Goal: Task Accomplishment & Management: Manage account settings

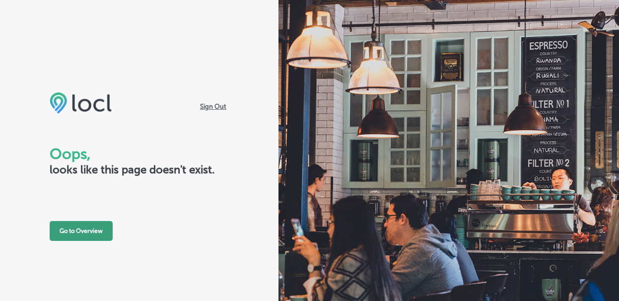
click at [73, 230] on button "Go to Overview" at bounding box center [81, 231] width 63 height 20
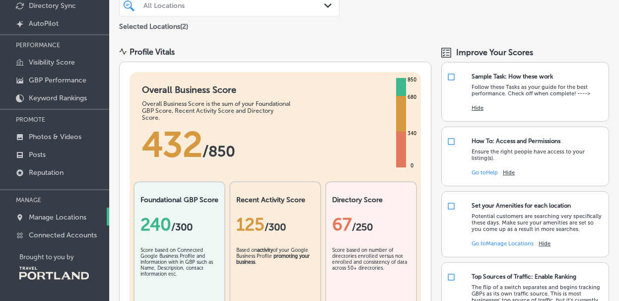
scroll to position [84, 0]
click at [46, 220] on p "Manage Locations" at bounding box center [58, 217] width 58 height 8
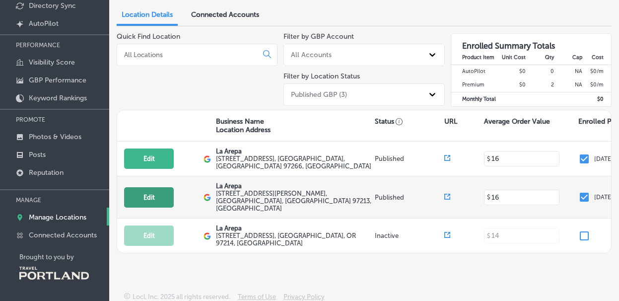
click at [145, 196] on button "Edit" at bounding box center [149, 197] width 50 height 20
select select "US"
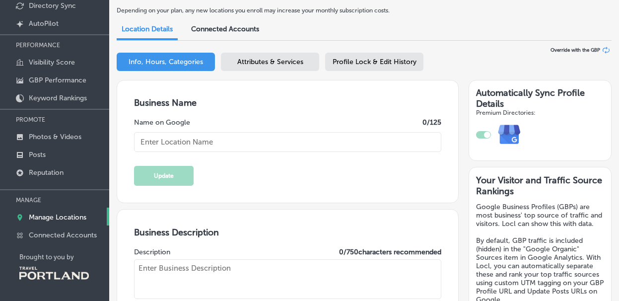
type input "La Arepa"
type textarea "We ARE Venezuelan food, is like home-made food with traditional recipes"
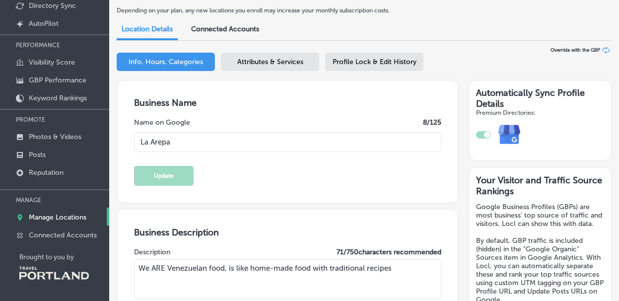
type input "[EMAIL_ADDRESS][DOMAIN_NAME]"
type input "[URL][DOMAIN_NAME]"
type input "[STREET_ADDRESS][PERSON_NAME]"
type input "[GEOGRAPHIC_DATA]"
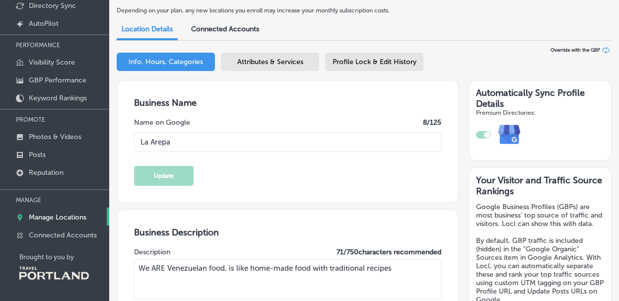
type input "97213"
type input "US"
type input "[URL][DOMAIN_NAME]"
type input "[PHONE_NUMBER]"
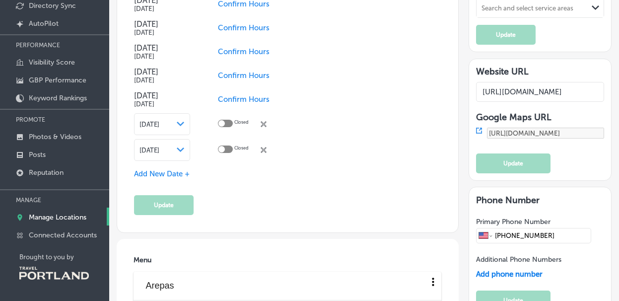
scroll to position [969, 0]
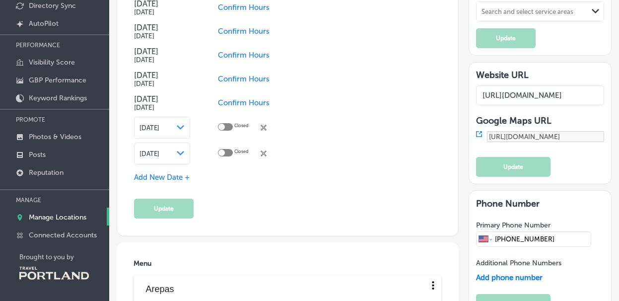
click at [269, 127] on td "Closed close Created with Sketch." at bounding box center [256, 128] width 77 height 26
click at [265, 127] on icon at bounding box center [263, 128] width 6 height 6
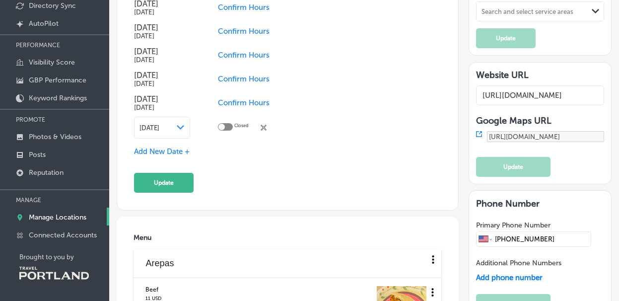
click at [265, 127] on icon "close Created with Sketch." at bounding box center [263, 128] width 6 height 6
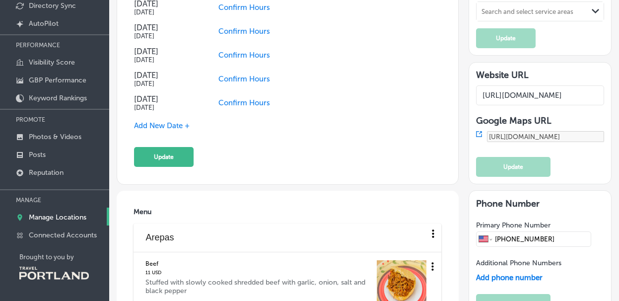
click at [165, 124] on span "Add New Date +" at bounding box center [162, 125] width 56 height 9
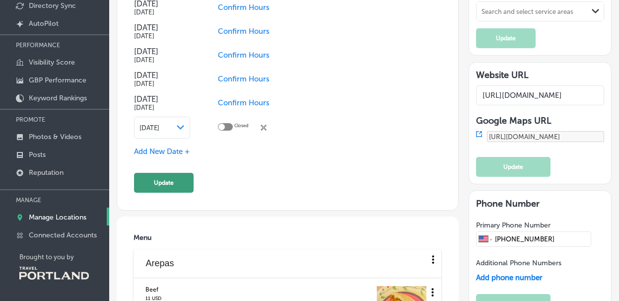
click at [163, 181] on button "Update" at bounding box center [164, 183] width 60 height 20
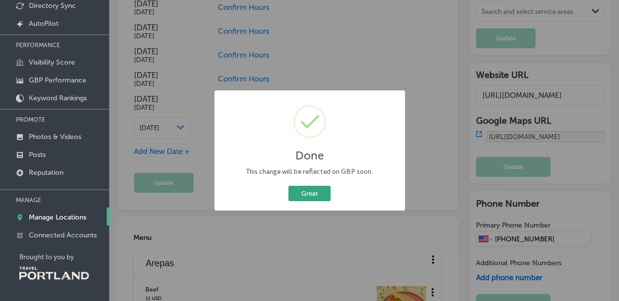
click at [307, 192] on button "Great" at bounding box center [309, 193] width 42 height 15
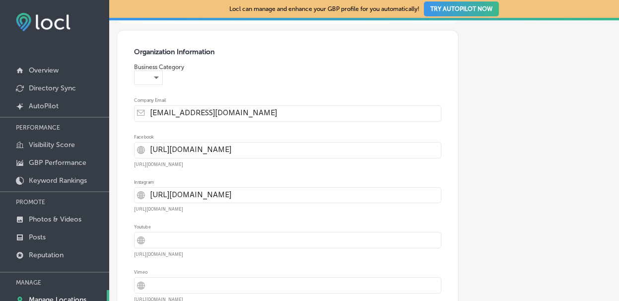
scroll to position [3743, 0]
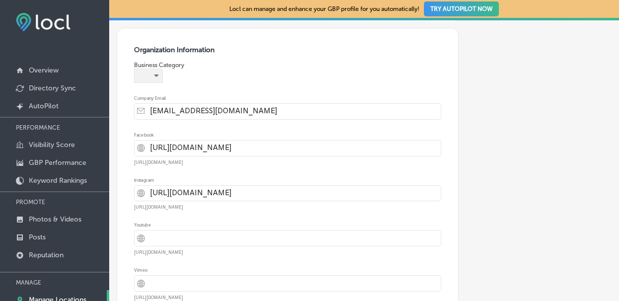
click at [159, 82] on div "​" at bounding box center [148, 75] width 28 height 13
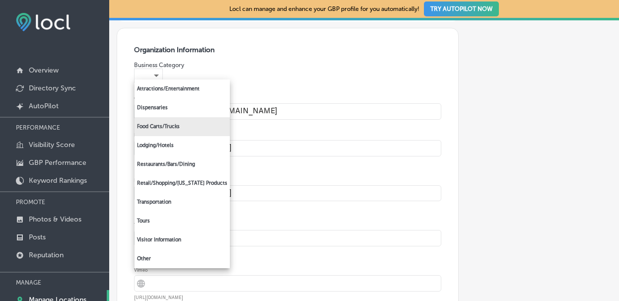
click at [153, 128] on li "Food Carts/Trucks" at bounding box center [181, 126] width 95 height 19
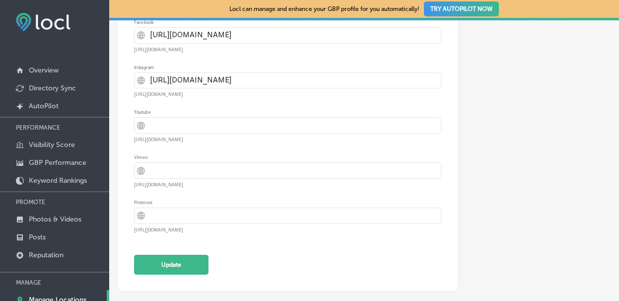
scroll to position [3870, 0]
click at [160, 265] on button "Update" at bounding box center [171, 265] width 74 height 20
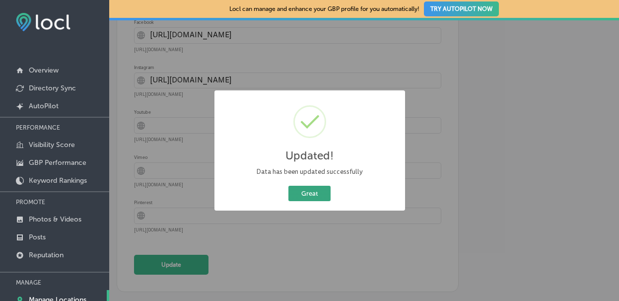
click at [307, 196] on button "Great" at bounding box center [309, 193] width 42 height 15
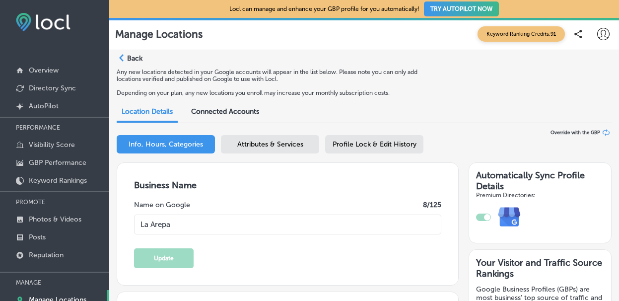
scroll to position [0, 0]
click at [122, 59] on icon "Path Created with Sketch." at bounding box center [121, 57] width 4 height 7
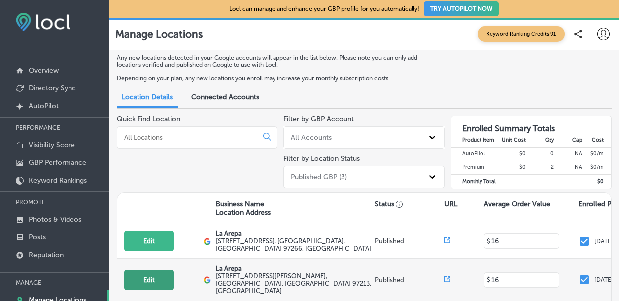
click at [144, 275] on button "Edit" at bounding box center [149, 279] width 50 height 20
select select "US"
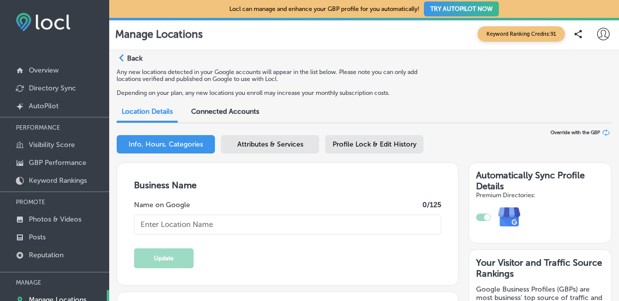
type input "La Arepa"
type textarea "We ARE Venezuelan food, is like home-made food with traditional recipes"
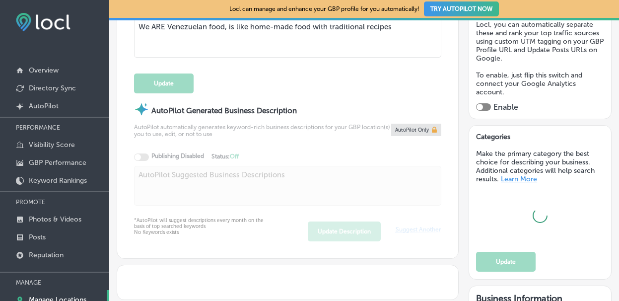
type input "[EMAIL_ADDRESS][DOMAIN_NAME]"
type input "[URL][DOMAIN_NAME]"
type input "[STREET_ADDRESS][PERSON_NAME]"
type input "[GEOGRAPHIC_DATA]"
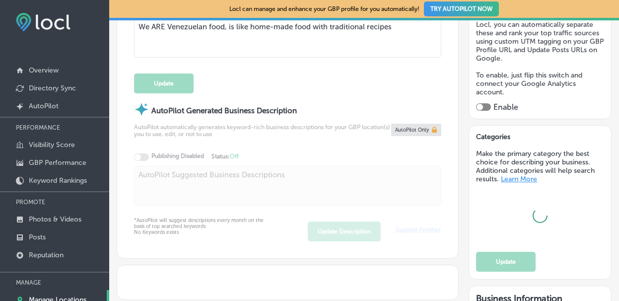
type input "97213"
type input "US"
type input "[URL][DOMAIN_NAME]"
type input "[PHONE_NUMBER]"
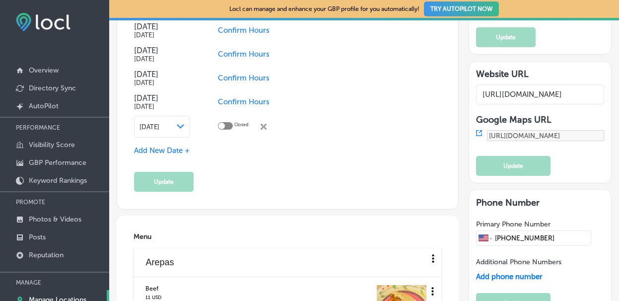
scroll to position [1050, 0]
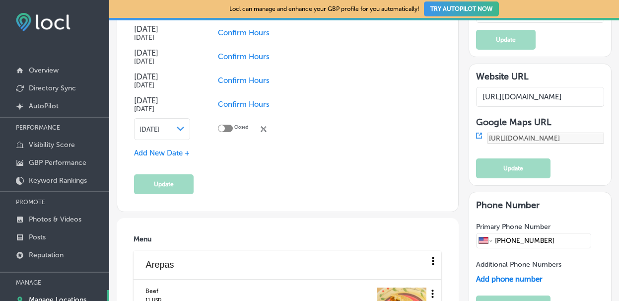
click at [229, 132] on div at bounding box center [225, 128] width 15 height 7
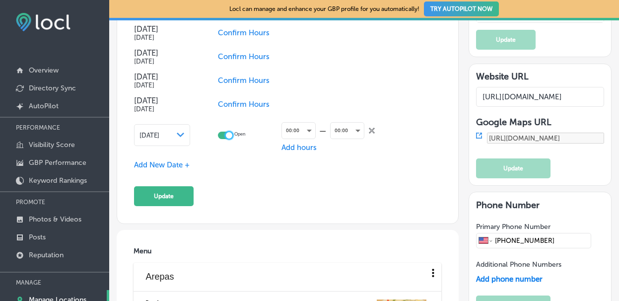
click at [227, 135] on div at bounding box center [229, 135] width 6 height 6
checkbox input "false"
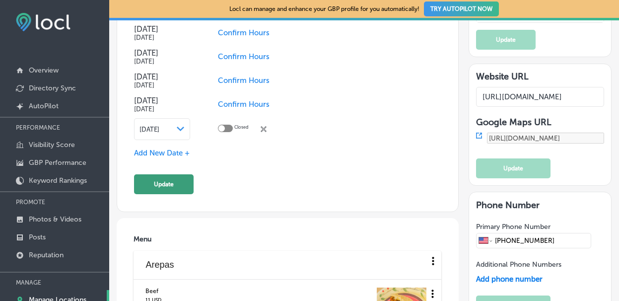
click at [160, 183] on button "Update" at bounding box center [164, 184] width 60 height 20
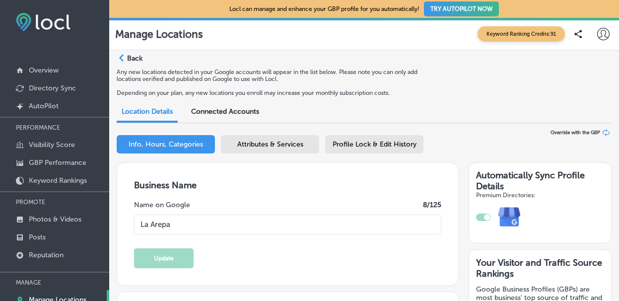
scroll to position [0, 0]
click at [124, 59] on div "Path Created with Sketch." at bounding box center [121, 58] width 8 height 8
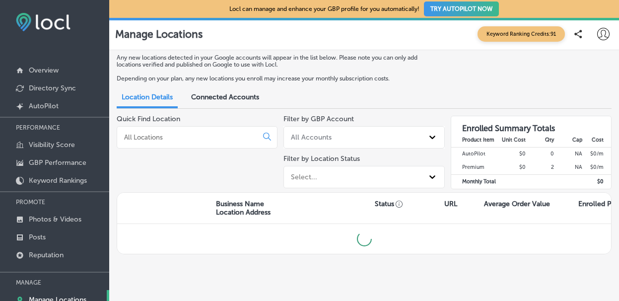
click at [207, 0] on div "Locl can manage and enhance your GBP profile for you automatically! TRY AUTOPIL…" at bounding box center [364, 9] width 510 height 18
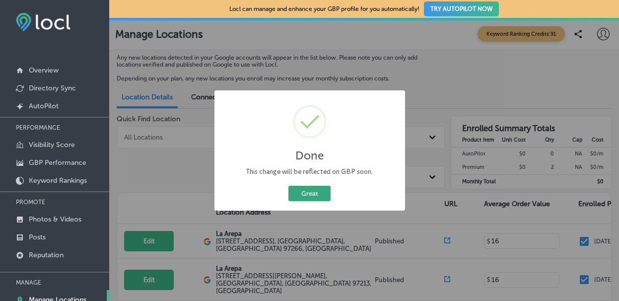
click at [315, 192] on button "Great" at bounding box center [309, 193] width 42 height 15
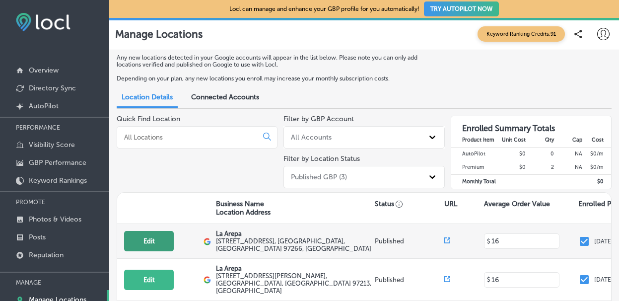
click at [134, 242] on button "Edit" at bounding box center [149, 241] width 50 height 20
select select "US"
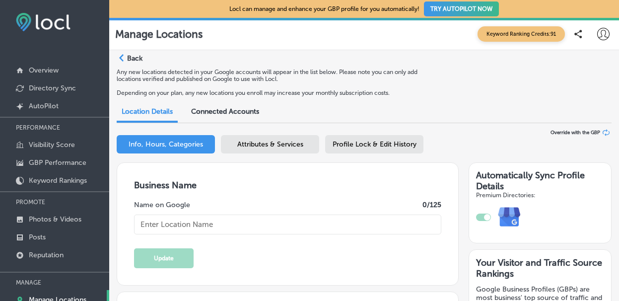
checkbox input "true"
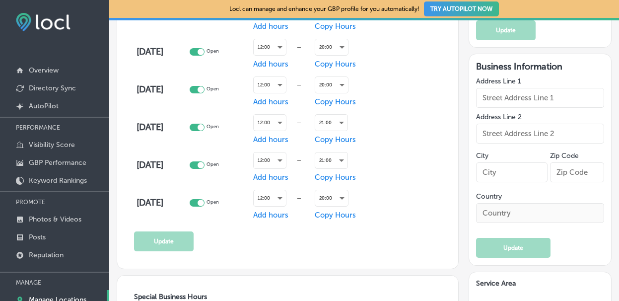
type textarea "We ARE Venezuelan food"
type input "La Arepa"
type input "[STREET_ADDRESS]"
type input "[GEOGRAPHIC_DATA]"
type input "97266"
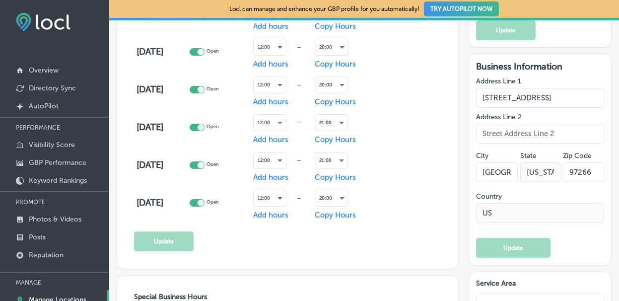
type input "US"
type input "[URL][DOMAIN_NAME]"
type input "[PHONE_NUMBER]"
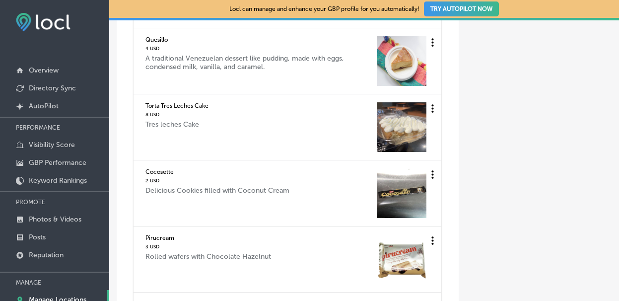
scroll to position [3531, 0]
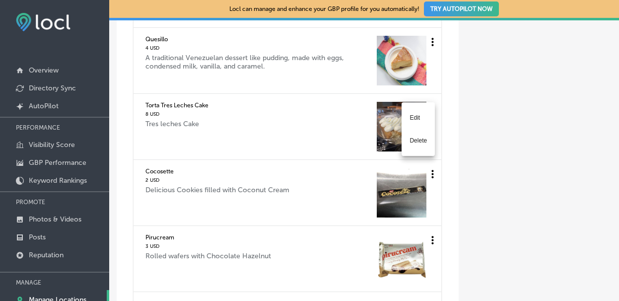
click at [421, 141] on li "Delete" at bounding box center [417, 140] width 33 height 23
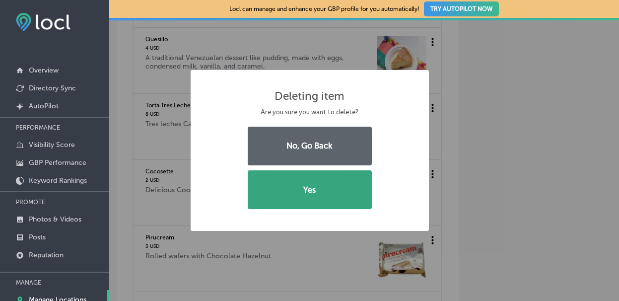
click at [277, 199] on button "Yes" at bounding box center [310, 189] width 124 height 39
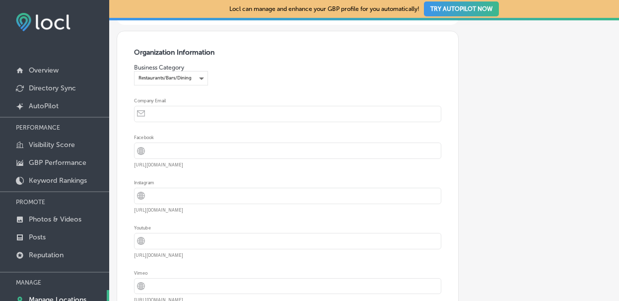
scroll to position [5057, 0]
click at [200, 121] on input "email" at bounding box center [295, 112] width 290 height 15
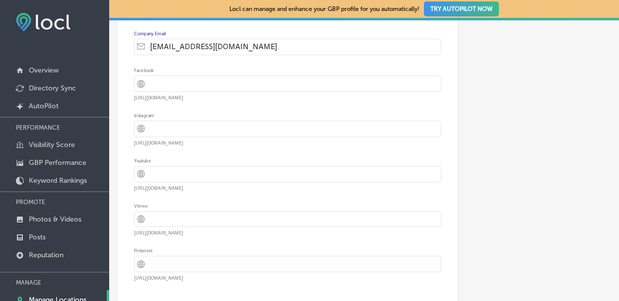
type input "[EMAIL_ADDRESS][DOMAIN_NAME]"
click at [168, 91] on input "url" at bounding box center [295, 83] width 290 height 15
paste input "[URL][DOMAIN_NAME]"
type input "[URL][DOMAIN_NAME]"
click at [189, 136] on input "url" at bounding box center [295, 128] width 290 height 15
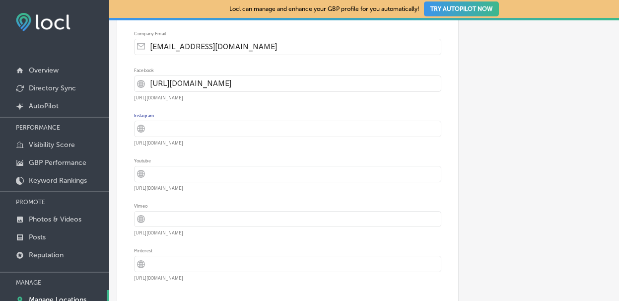
paste input "[URL][DOMAIN_NAME]"
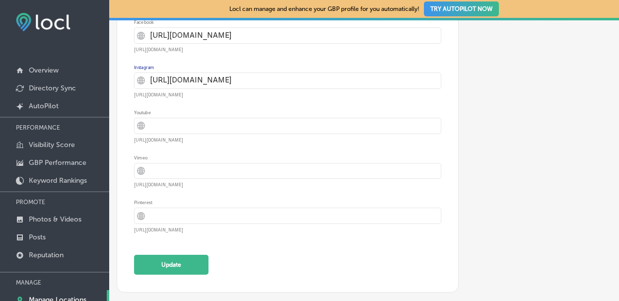
scroll to position [5120, 0]
type input "[URL][DOMAIN_NAME]"
click at [165, 258] on button "Update" at bounding box center [171, 265] width 74 height 20
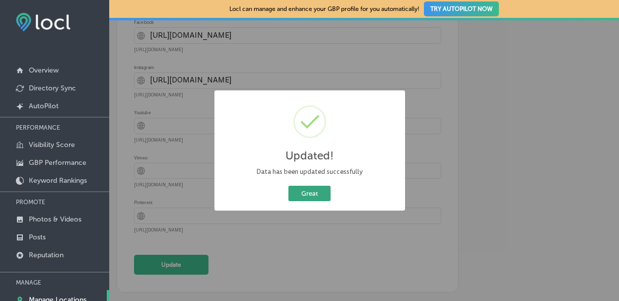
click at [308, 197] on button "Great" at bounding box center [309, 193] width 42 height 15
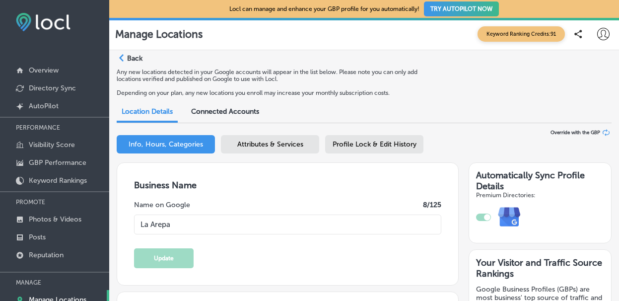
scroll to position [0, 0]
